Goal: Information Seeking & Learning: Learn about a topic

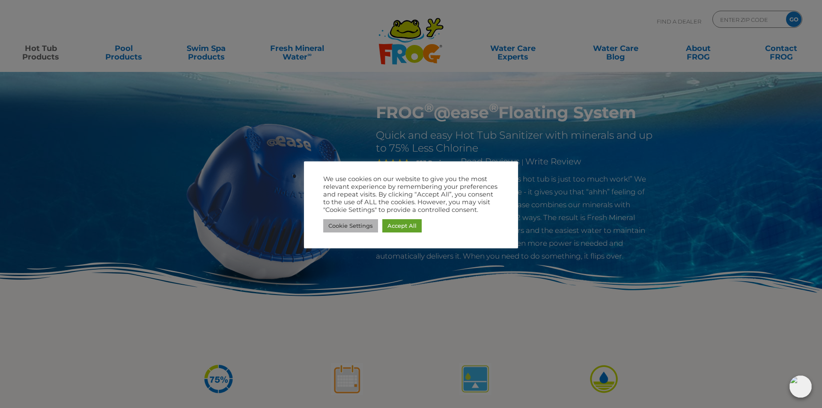
click at [353, 228] on link "Cookie Settings" at bounding box center [350, 225] width 55 height 13
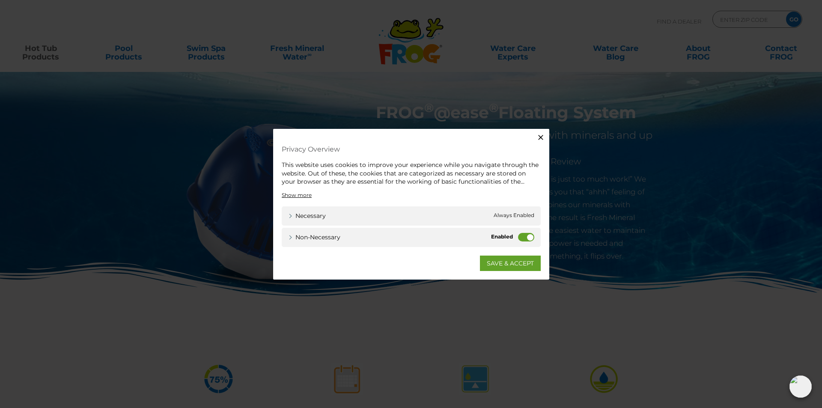
click at [532, 240] on label "Non-necessary" at bounding box center [526, 237] width 16 height 9
click at [0, 0] on input "Non-necessary" at bounding box center [0, 0] width 0 height 0
click at [510, 264] on link "SAVE & ACCEPT" at bounding box center [510, 262] width 61 height 15
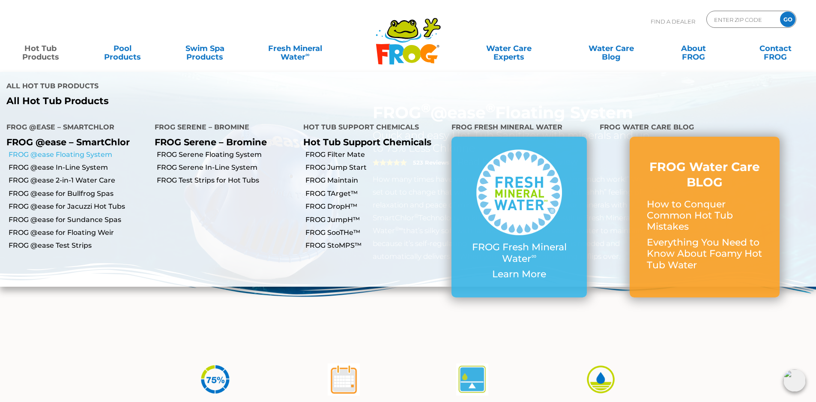
click at [53, 150] on link "FROG @ease Floating System" at bounding box center [79, 154] width 140 height 9
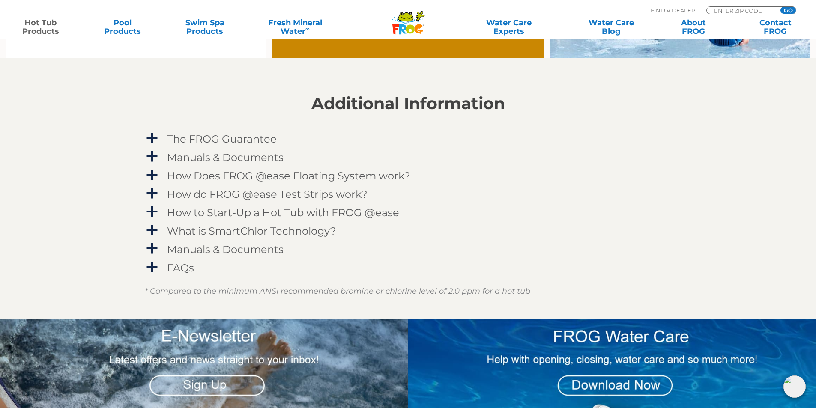
scroll to position [161, 0]
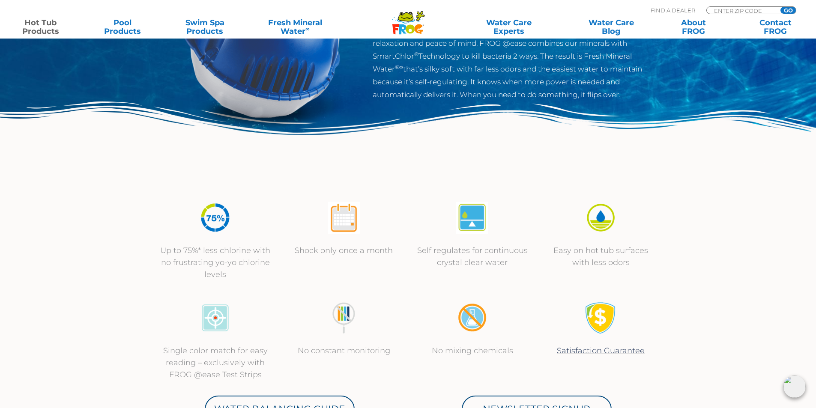
drag, startPoint x: 546, startPoint y: 215, endPoint x: 529, endPoint y: 78, distance: 138.4
